Goal: Information Seeking & Learning: Find specific fact

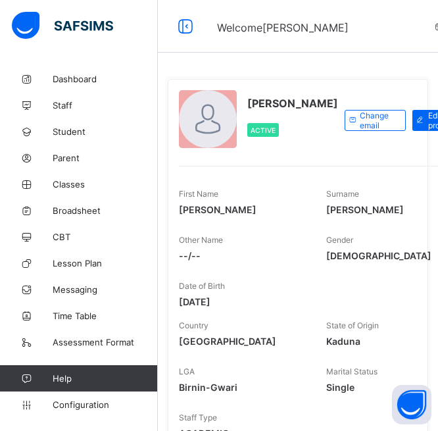
click at [414, 256] on div "[PERSON_NAME] Active Change email Edit profile Admin First Name [PERSON_NAME] S…" at bounding box center [298, 267] width 260 height 377
click at [68, 125] on link "Student" at bounding box center [79, 131] width 158 height 26
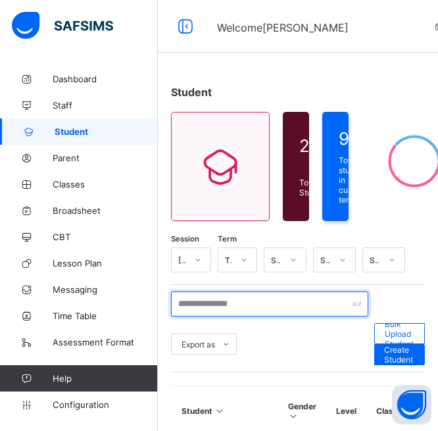
click at [260, 300] on input "text" at bounding box center [269, 303] width 197 height 25
type input "*"
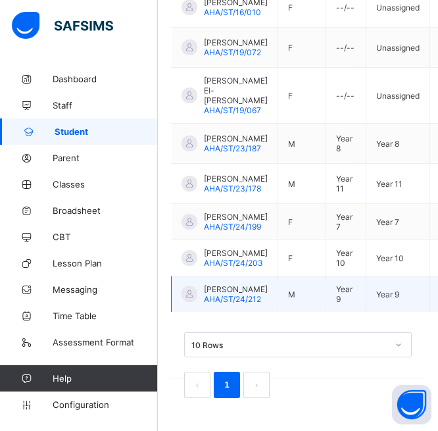
scroll to position [308, 0]
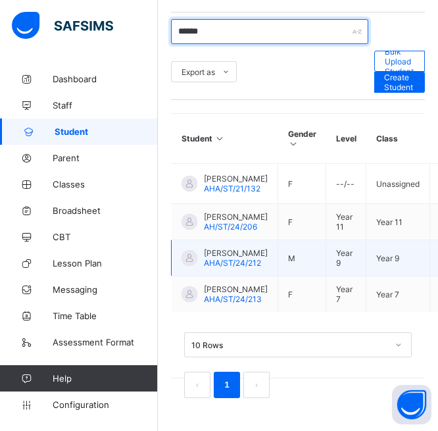
type input "******"
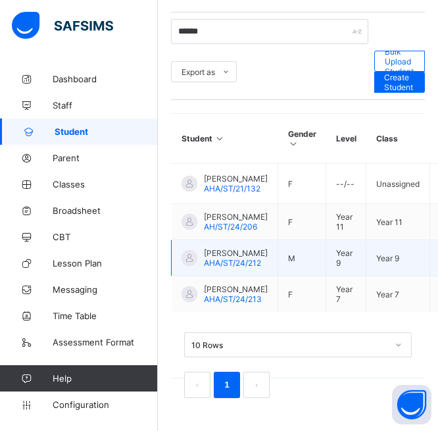
click at [234, 258] on span "AHA/ST/24/212" at bounding box center [232, 263] width 57 height 10
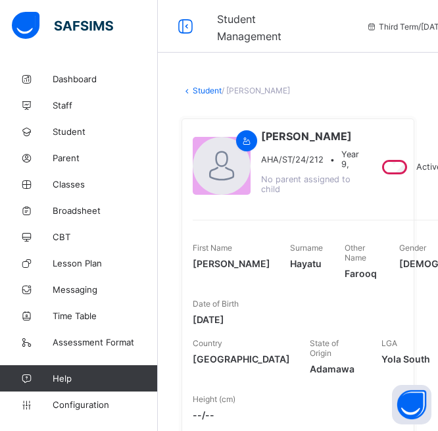
click at [203, 89] on link "Student" at bounding box center [207, 90] width 29 height 10
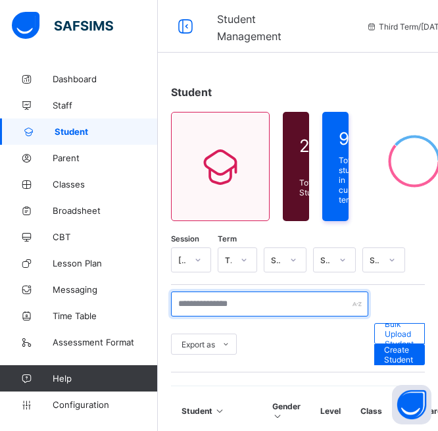
click at [252, 297] on input "text" at bounding box center [269, 303] width 197 height 25
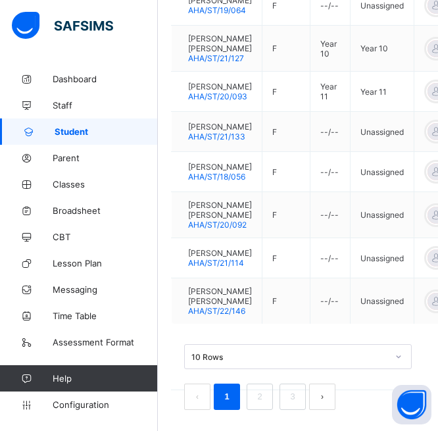
scroll to position [588, 0]
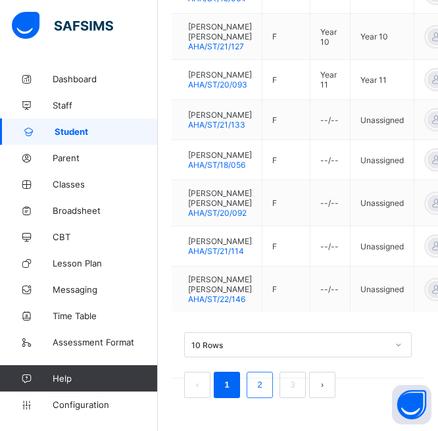
type input "**********"
click at [260, 386] on link "2" at bounding box center [259, 384] width 12 height 17
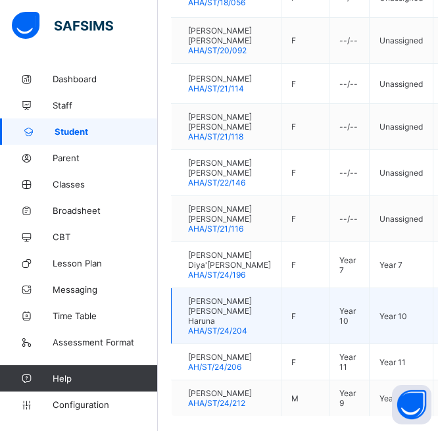
scroll to position [578, 0]
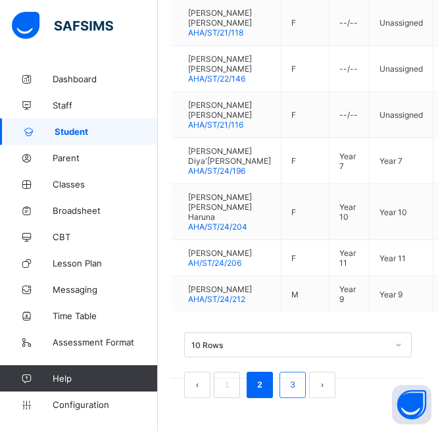
click at [287, 388] on link "3" at bounding box center [292, 384] width 12 height 17
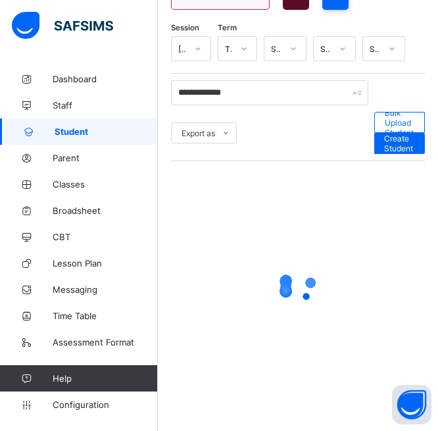
scroll to position [180, 0]
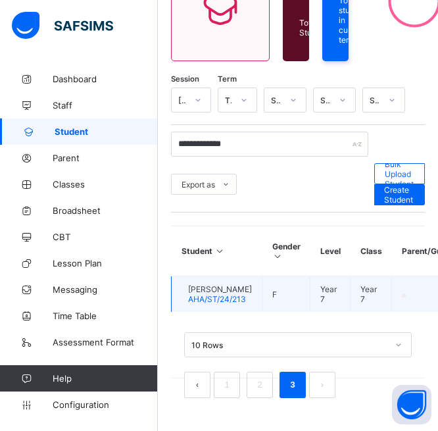
click at [238, 298] on span "AHA/ST/24/213" at bounding box center [217, 299] width 58 height 10
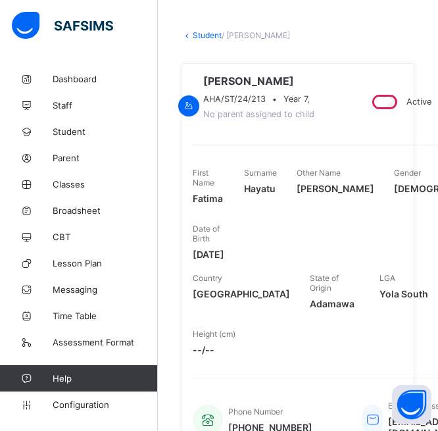
scroll to position [59, 0]
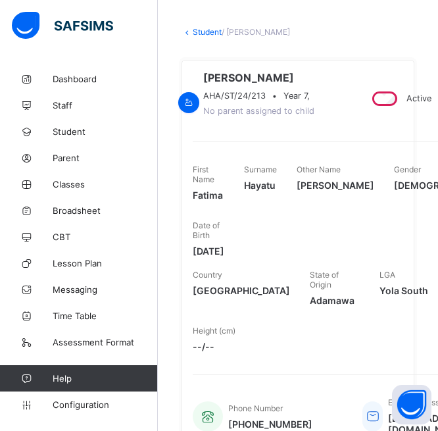
click at [236, 52] on div "[PERSON_NAME] AHA/ST/24/213 • Year 7, No parent assigned to child Active Edit F…" at bounding box center [297, 287] width 233 height 475
drag, startPoint x: 263, startPoint y: 114, endPoint x: 321, endPoint y: 117, distance: 57.9
click at [266, 101] on span "AHA/ST/24/213" at bounding box center [234, 96] width 62 height 10
copy span "AHA/ST/24/213"
click at [203, 32] on link "Student" at bounding box center [207, 32] width 29 height 10
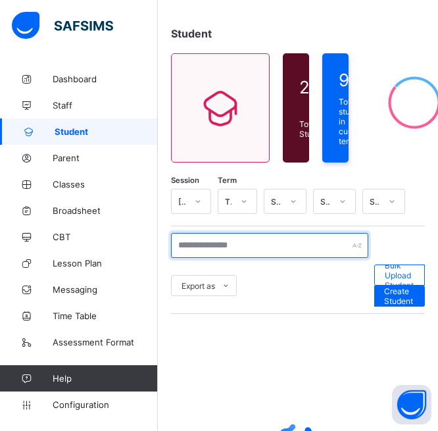
click at [244, 249] on input "text" at bounding box center [269, 245] width 197 height 25
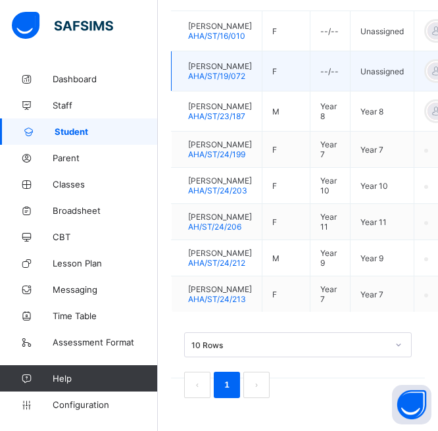
scroll to position [486, 0]
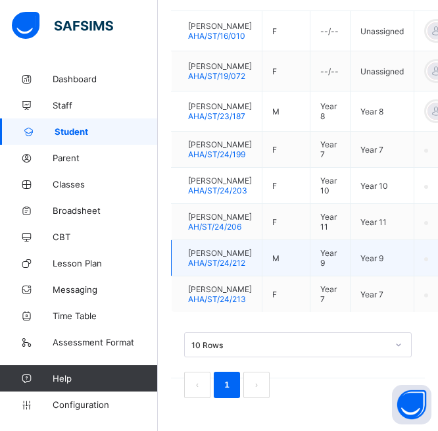
type input "**********"
drag, startPoint x: 263, startPoint y: 242, endPoint x: 206, endPoint y: 245, distance: 56.6
click at [206, 245] on td "[PERSON_NAME] AHA/ST/24/212" at bounding box center [217, 258] width 91 height 36
copy span "AHA/ST/24/212"
